Goal: Transaction & Acquisition: Obtain resource

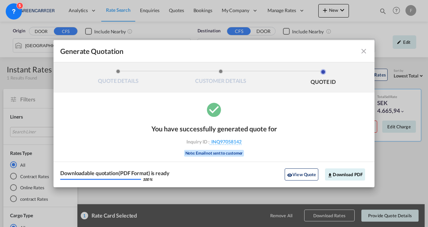
click at [364, 55] on md-icon "icon-close fg-AAA8AD cursor m-0" at bounding box center [364, 51] width 8 height 8
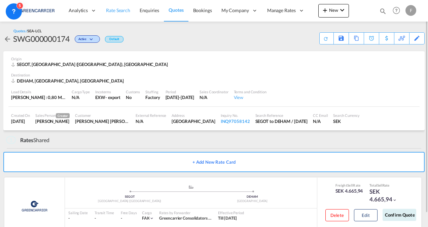
drag, startPoint x: 127, startPoint y: 13, endPoint x: 118, endPoint y: 12, distance: 9.2
click at [118, 12] on span "Rate Search" at bounding box center [118, 10] width 24 height 6
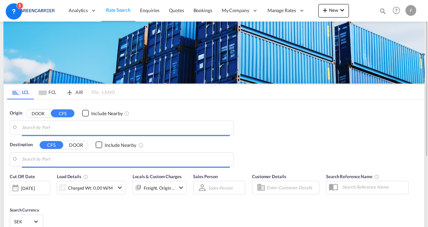
type input "[GEOGRAPHIC_DATA] ([GEOGRAPHIC_DATA]), [GEOGRAPHIC_DATA]"
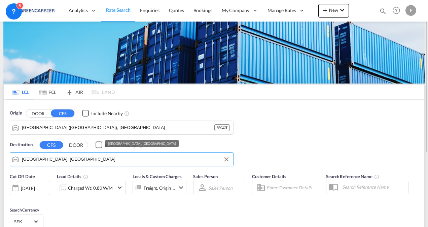
click at [78, 161] on input "[GEOGRAPHIC_DATA], [GEOGRAPHIC_DATA]" at bounding box center [126, 159] width 208 height 10
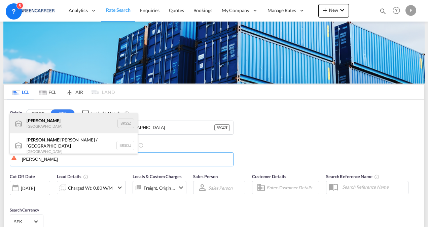
click at [37, 124] on div "[PERSON_NAME] [GEOGRAPHIC_DATA] BRSSZ" at bounding box center [74, 123] width 128 height 20
type input "Santos, BRSSZ"
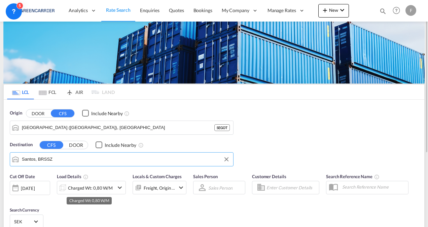
click at [82, 190] on div "Charged Wt: 0,80 W/M" at bounding box center [90, 187] width 45 height 9
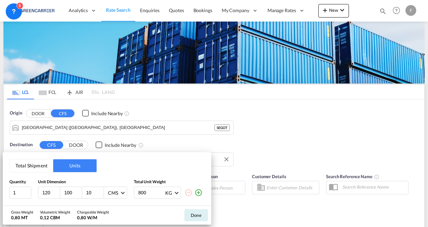
click at [25, 166] on button "Total Shipment" at bounding box center [31, 165] width 43 height 13
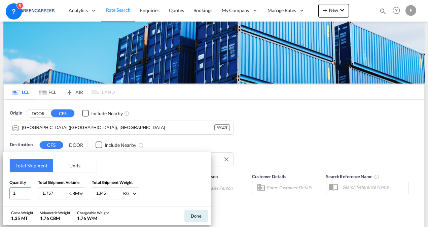
click at [22, 192] on input "1" at bounding box center [20, 193] width 22 height 12
type input "2"
type input "1"
type input "1.037"
type input "803"
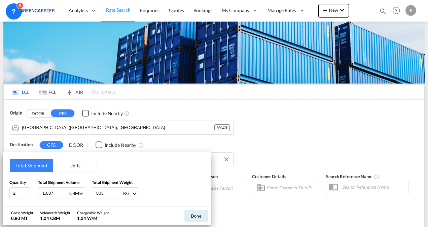
click at [279, 185] on div "Total Shipment Units Quantity 2 Total Shipment Volume 1.037 CBM CBM CFT Total S…" at bounding box center [214, 113] width 428 height 227
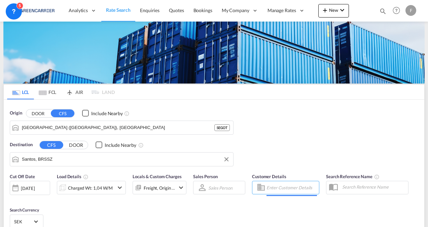
click at [279, 185] on input "Enter Customer Details" at bounding box center [292, 188] width 51 height 10
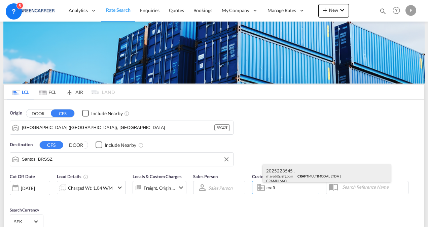
click at [284, 172] on div "2025223545 . shared@ craft .com | CRAFT MULTIMODAL LTDA | CRAMULSAO" at bounding box center [327, 175] width 128 height 22
type input "CRAFT MULTIMODAL LTDA, 2025223545 ., [EMAIL_ADDRESS][DOMAIN_NAME]"
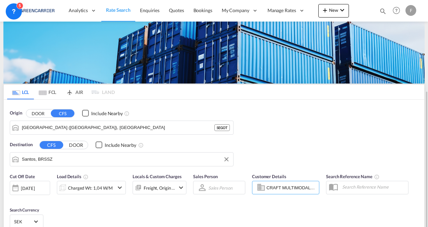
scroll to position [77, 0]
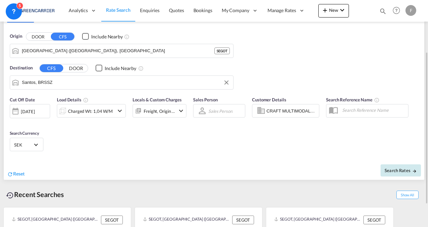
click at [393, 176] on button "Search Rates" at bounding box center [401, 170] width 40 height 12
type input "SEGOT to BRSSZ / [DATE]"
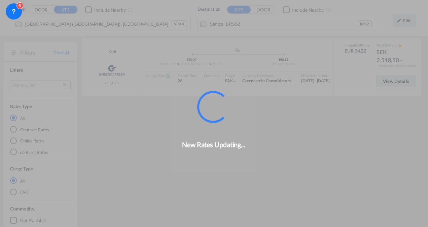
scroll to position [50, 0]
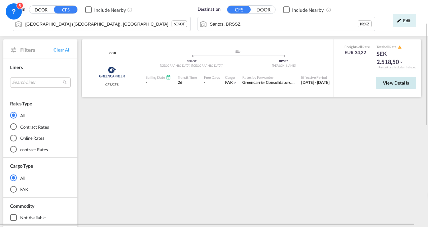
click at [398, 80] on span "View Details" at bounding box center [396, 82] width 26 height 5
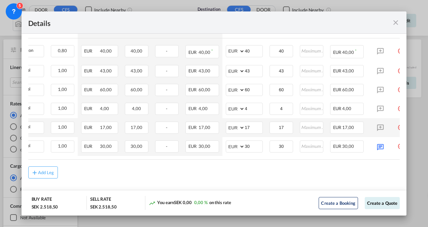
scroll to position [0, 110]
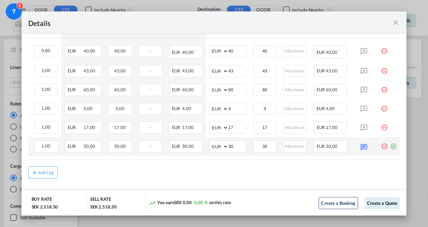
click at [390, 145] on md-icon "icon-plus-circle-outline green-400-fg" at bounding box center [393, 143] width 7 height 7
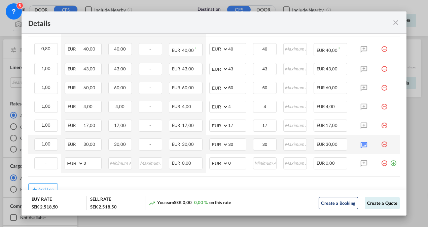
scroll to position [0, 0]
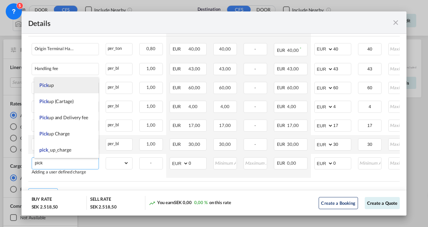
click at [62, 87] on li "Pick up" at bounding box center [66, 85] width 64 height 16
type input "Pick up"
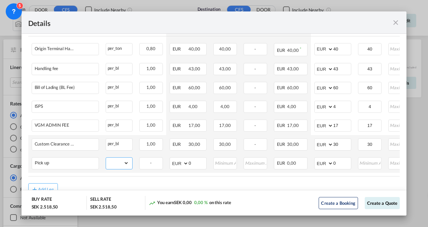
click at [123, 164] on select "gross_weight volumetric_weight per_shipment per_bl per_km per_hawb per_kg flat …" at bounding box center [117, 163] width 23 height 11
select select "per_shipment"
click at [106, 158] on select "gross_weight volumetric_weight per_shipment per_bl per_km per_hawb per_kg flat …" at bounding box center [117, 163] width 23 height 11
click at [342, 164] on input "0" at bounding box center [343, 163] width 18 height 10
click at [342, 164] on input "0205" at bounding box center [343, 163] width 18 height 10
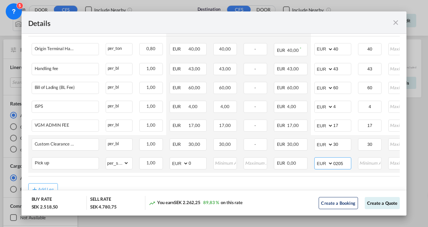
click at [337, 165] on input "0205" at bounding box center [343, 163] width 18 height 10
type input "205"
click at [379, 163] on input "Port of ..." at bounding box center [370, 163] width 23 height 10
type input "205"
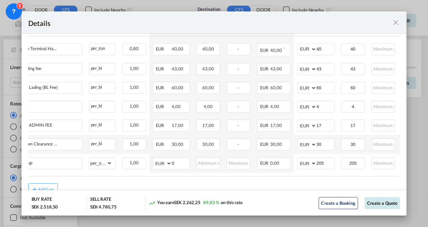
click at [374, 204] on button "Create a Quote" at bounding box center [382, 203] width 35 height 12
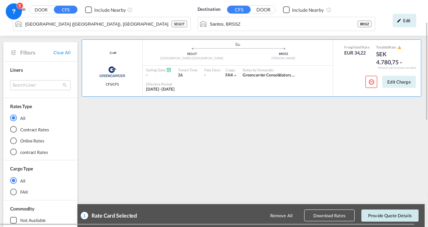
click at [382, 217] on button "Provide Quote Details" at bounding box center [390, 216] width 57 height 12
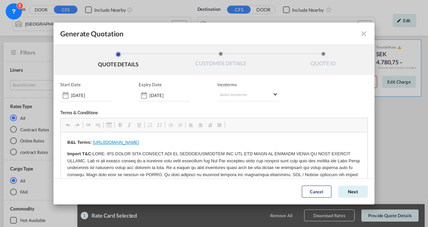
scroll to position [0, 0]
click at [231, 93] on md-select "Select Incoterms DPU - import Delivery at Place Unloaded EXW - import Ex Works …" at bounding box center [249, 95] width 62 height 12
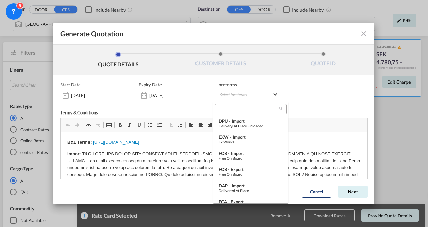
click at [223, 110] on input "search" at bounding box center [248, 109] width 62 height 6
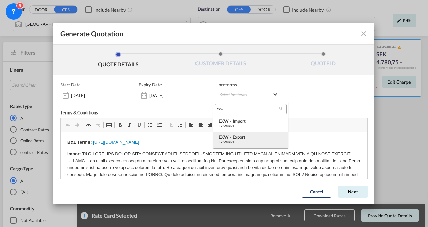
type input "exw"
click at [241, 137] on div "EXW - export" at bounding box center [251, 136] width 64 height 5
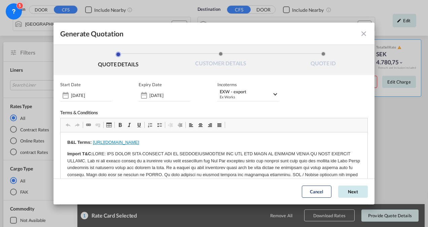
click at [339, 188] on button "Next" at bounding box center [354, 192] width 30 height 12
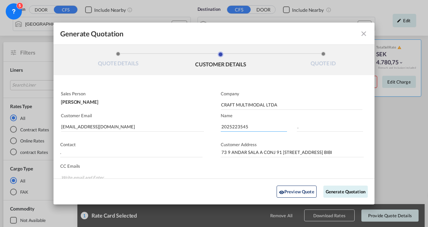
click at [240, 127] on input "2025223545" at bounding box center [254, 127] width 66 height 10
paste input "4050"
type input "2025224050"
click at [329, 191] on button "Generate Quotation" at bounding box center [346, 192] width 44 height 12
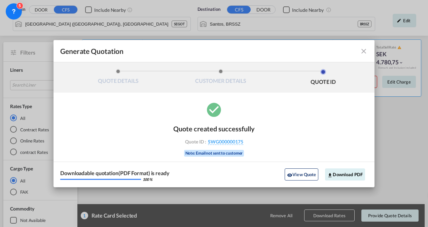
drag, startPoint x: 251, startPoint y: 141, endPoint x: 245, endPoint y: 142, distance: 5.8
click at [245, 142] on div "Quote ID : SWG000000175" at bounding box center [214, 142] width 78 height 6
click at [340, 171] on button "Download PDF" at bounding box center [345, 174] width 40 height 12
click at [365, 52] on md-icon "icon-close fg-AAA8AD cursor m-0" at bounding box center [364, 51] width 8 height 8
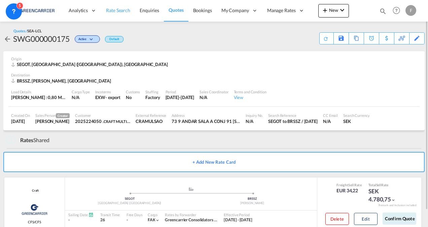
click at [115, 10] on span "Rate Search" at bounding box center [118, 10] width 24 height 6
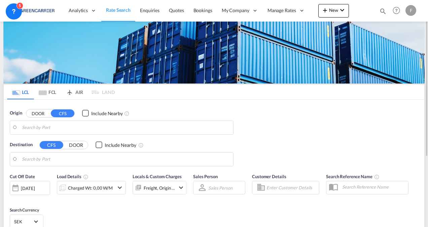
type input "[GEOGRAPHIC_DATA] ([GEOGRAPHIC_DATA]), [GEOGRAPHIC_DATA]"
type input "Santos, BRSSZ"
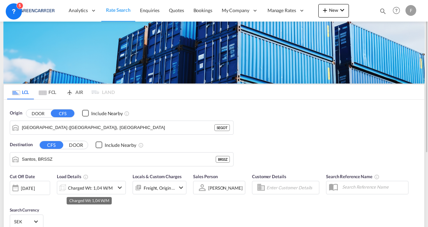
click at [95, 188] on div "Charged Wt: 1,04 W/M" at bounding box center [90, 187] width 45 height 9
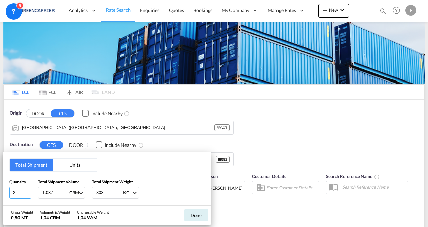
click at [15, 190] on input "2" at bounding box center [20, 193] width 22 height 12
type input "1"
drag, startPoint x: 54, startPoint y: 193, endPoint x: 3, endPoint y: 190, distance: 50.6
click at [3, 190] on div "Total Shipment Units Quantity 1 Total Shipment Volume 1.037 CBM CBM CFT Total S…" at bounding box center [107, 179] width 209 height 54
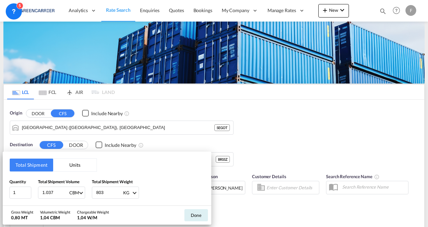
type input "2"
type input "2.592"
type input "288"
click at [193, 215] on button "Done" at bounding box center [197, 215] width 24 height 12
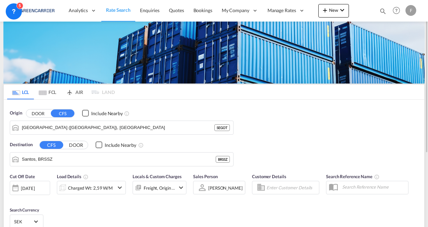
click at [288, 189] on input "Enter Customer Details" at bounding box center [292, 188] width 51 height 10
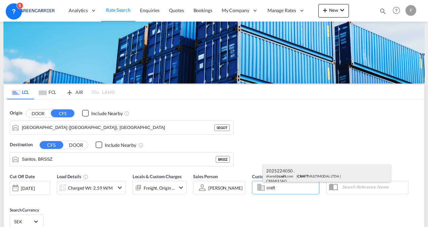
click at [288, 169] on div "2025224050 . shared@ craft .com | CRAFT MULTIMODAL LTDA | CRAMULSAO" at bounding box center [327, 175] width 128 height 22
type input "CRAFT MULTIMODAL LTDA, 2025224050 ., [EMAIL_ADDRESS][DOMAIN_NAME]"
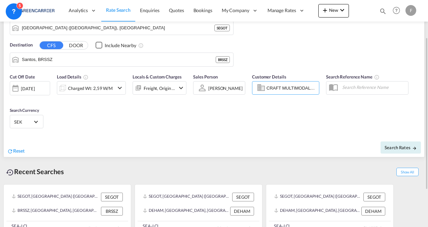
scroll to position [110, 0]
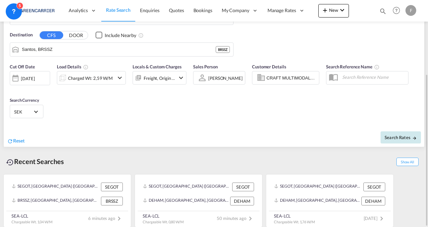
click at [393, 135] on span "Search Rates" at bounding box center [401, 137] width 32 height 5
type input "SEGOT to BRSSZ / [DATE]"
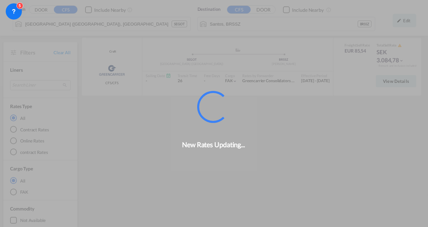
scroll to position [50, 0]
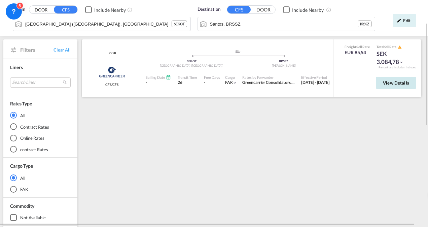
click at [395, 84] on span "View Details" at bounding box center [396, 82] width 26 height 5
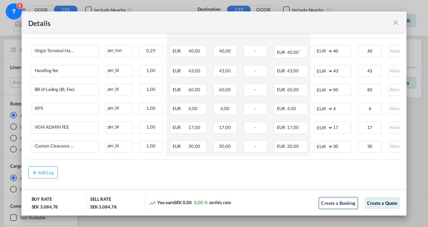
scroll to position [0, 110]
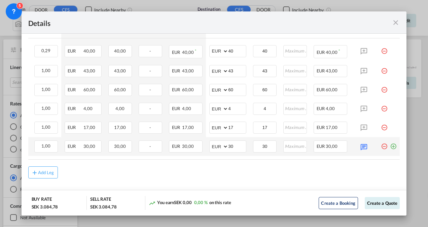
click at [390, 147] on md-icon "icon-plus-circle-outline green-400-fg" at bounding box center [393, 143] width 7 height 7
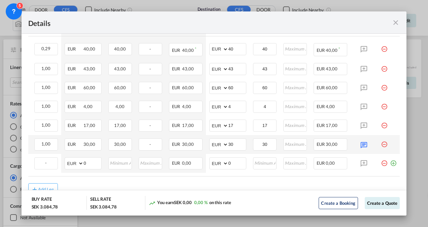
scroll to position [0, 0]
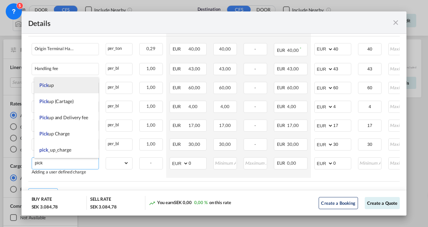
click at [77, 85] on li "Pick up" at bounding box center [66, 85] width 64 height 16
type input "Pick up"
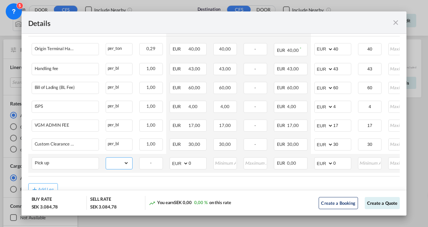
click at [117, 166] on select "gross_weight volumetric_weight per_shipment per_bl per_km per_hawb per_kg flat …" at bounding box center [117, 163] width 23 height 11
select select "per_shipment"
click at [106, 158] on select "gross_weight volumetric_weight per_shipment per_bl per_km per_hawb per_kg flat …" at bounding box center [117, 163] width 23 height 11
click at [340, 163] on input "0" at bounding box center [343, 163] width 18 height 10
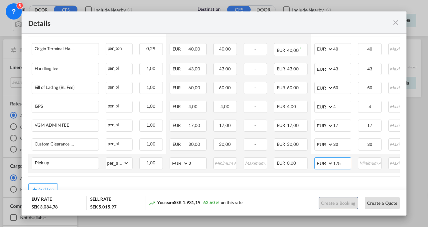
type input "175"
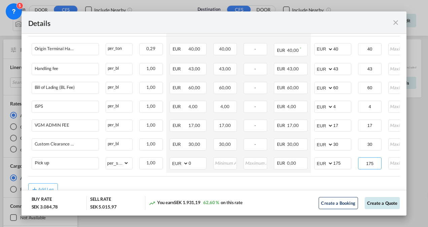
type input "175"
click at [384, 205] on button "Create a Quote" at bounding box center [382, 203] width 35 height 12
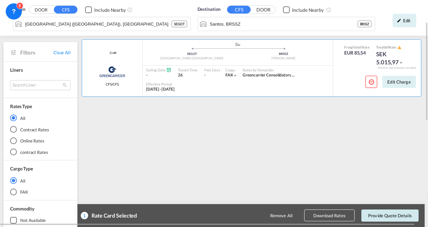
click at [383, 212] on button "Provide Quote Details" at bounding box center [390, 216] width 57 height 12
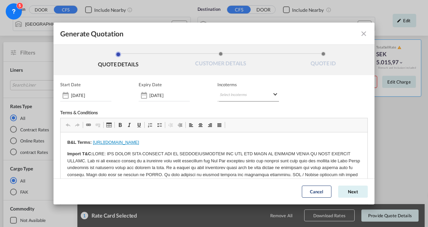
click at [241, 97] on md-select "Select Incoterms DPU - import Delivery at Place Unloaded EXW - import Ex Works …" at bounding box center [249, 95] width 62 height 12
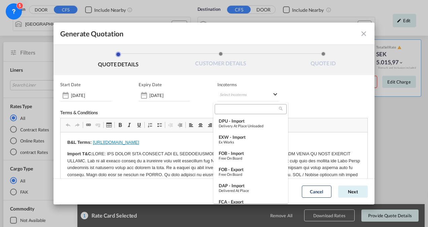
click at [231, 110] on input "search" at bounding box center [248, 109] width 62 height 6
type input "w"
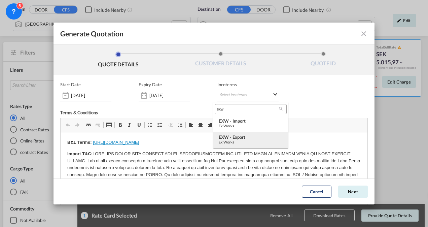
type input "exw"
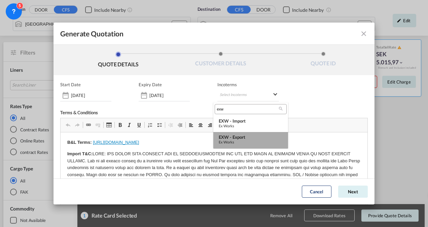
click at [239, 140] on div "Ex Works" at bounding box center [251, 142] width 64 height 4
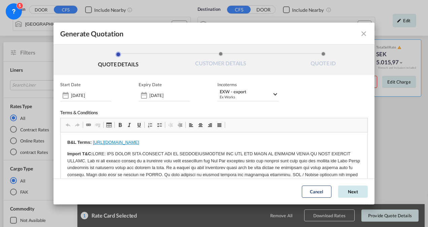
click at [340, 190] on button "Next" at bounding box center [354, 192] width 30 height 12
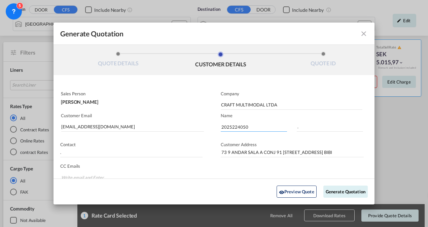
click at [226, 124] on input "2025224050" at bounding box center [254, 127] width 66 height 10
paste input "399"
type input "2025224399"
click at [346, 192] on button "Generate Quotation" at bounding box center [346, 192] width 44 height 12
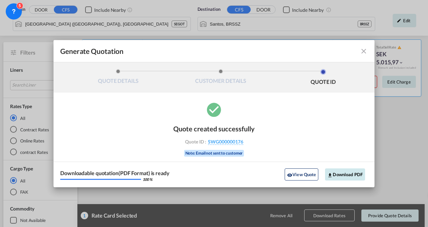
click at [348, 174] on button "Download PDF" at bounding box center [345, 174] width 40 height 12
click at [362, 51] on md-icon "icon-close fg-AAA8AD cursor m-0" at bounding box center [364, 51] width 8 height 8
